Goal: Use online tool/utility: Utilize a website feature to perform a specific function

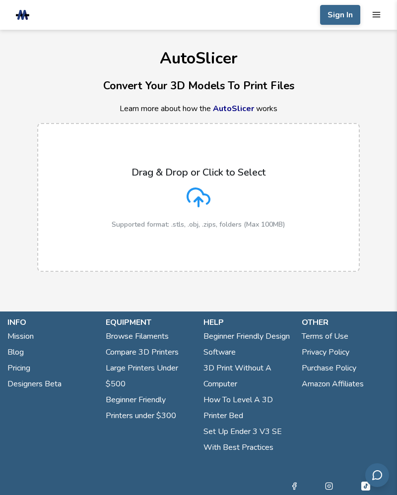
click at [201, 193] on icon at bounding box center [198, 197] width 24 height 24
click at [0, 0] on input "Drag & Drop or Click to Select Supported format: .stls, .obj, .zips, folders (M…" at bounding box center [0, 0] width 0 height 0
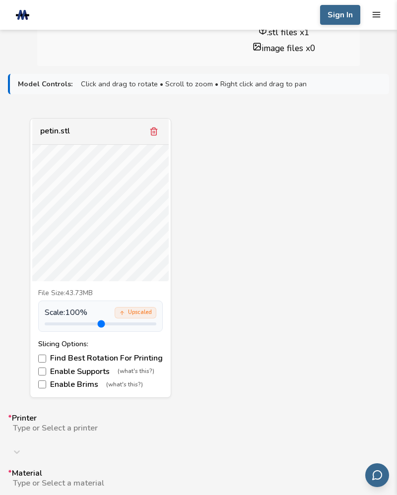
scroll to position [307, 0]
click at [140, 309] on div "Upscaled" at bounding box center [136, 313] width 42 height 11
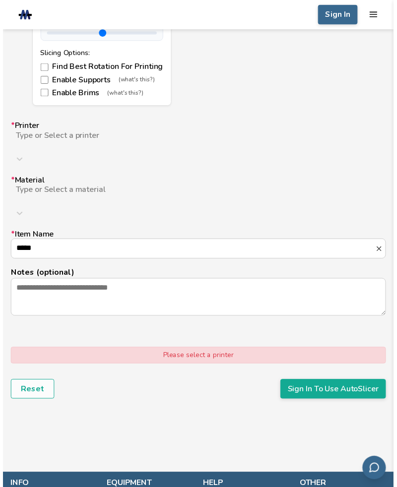
scroll to position [598, 0]
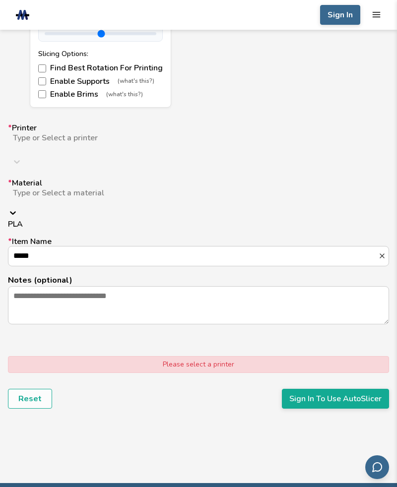
click at [353, 220] on div "PLA" at bounding box center [198, 224] width 381 height 9
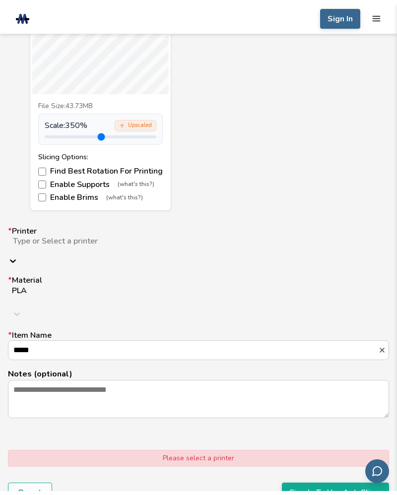
scroll to position [496, 0]
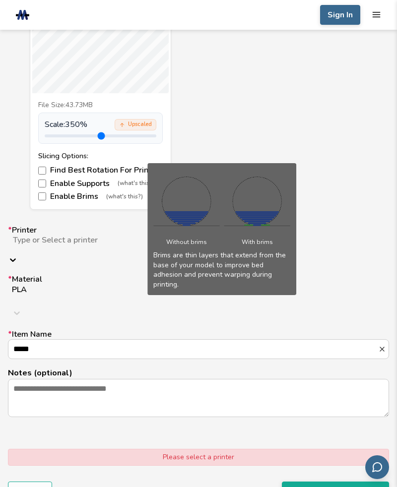
click at [126, 195] on span "(what's this?)" at bounding box center [124, 196] width 37 height 7
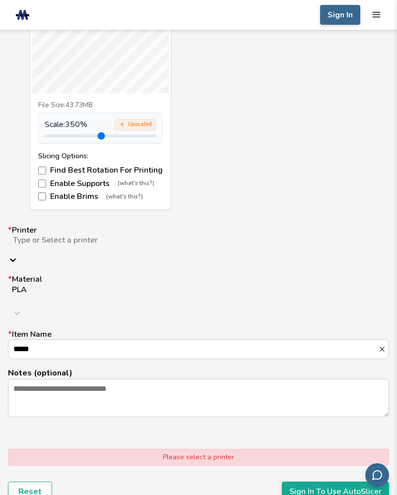
click at [49, 199] on label "Enable Brims (what's this?)" at bounding box center [100, 196] width 124 height 9
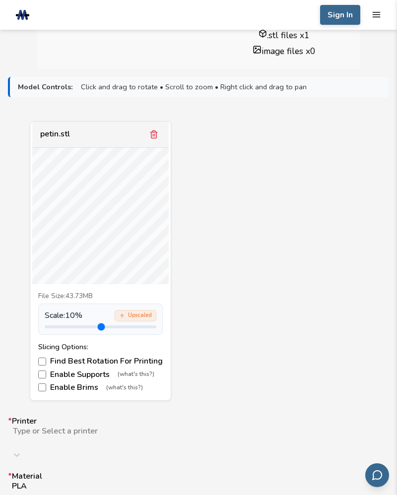
scroll to position [306, 0]
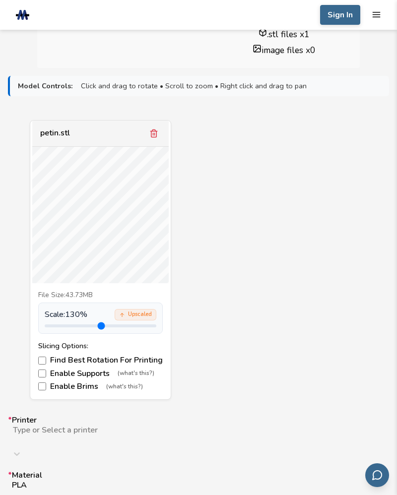
type input "***"
click at [120, 358] on label "Find Best Rotation For Printing" at bounding box center [100, 359] width 124 height 9
click at [140, 358] on label "Find Best Rotation For Printing" at bounding box center [100, 359] width 124 height 9
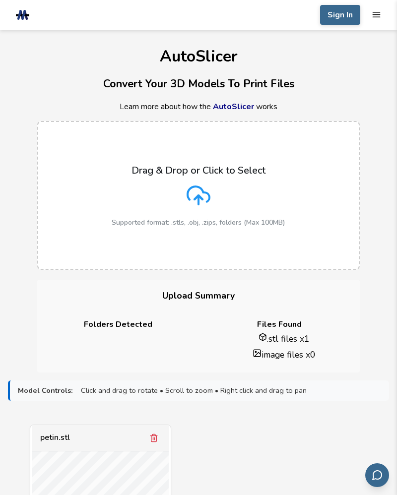
scroll to position [0, 0]
